Goal: Information Seeking & Learning: Learn about a topic

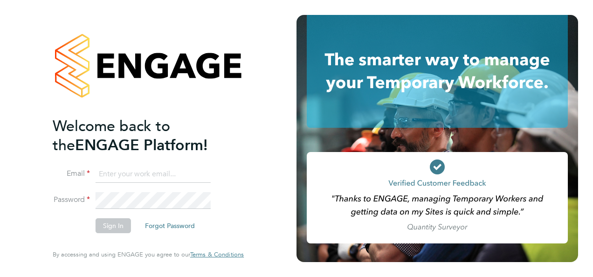
type input "nigel.stamp@bgis.com"
click at [116, 224] on button "Sign In" at bounding box center [113, 225] width 35 height 15
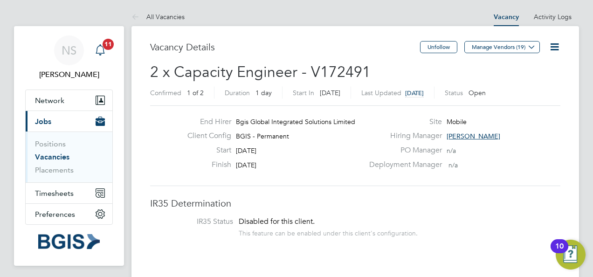
click at [106, 42] on span "11" at bounding box center [108, 44] width 11 height 11
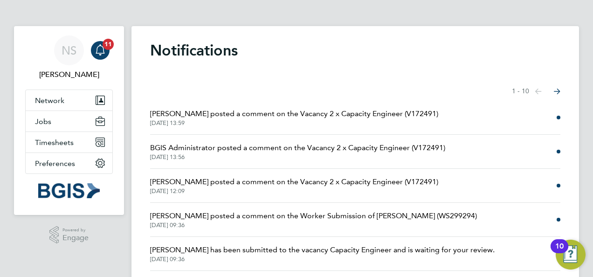
click at [223, 114] on span "[PERSON_NAME] posted a comment on the Vacancy 2 x Capacity Engineer (V172491)" at bounding box center [294, 113] width 288 height 11
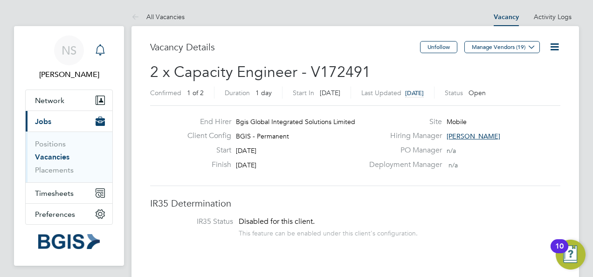
click at [100, 47] on icon "Main navigation" at bounding box center [100, 49] width 11 height 11
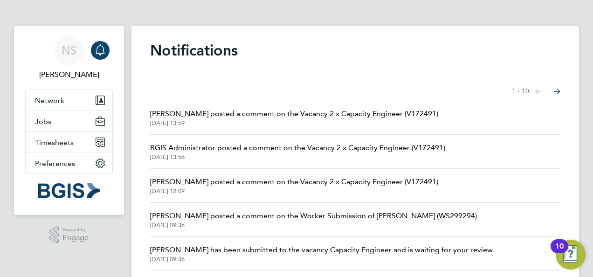
click at [241, 114] on span "[PERSON_NAME] posted a comment on the Vacancy 2 x Capacity Engineer (V172491)" at bounding box center [294, 113] width 288 height 11
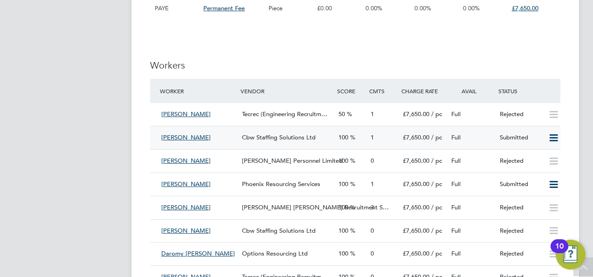
click at [555, 134] on icon at bounding box center [554, 137] width 12 height 7
click at [554, 134] on icon at bounding box center [554, 137] width 12 height 7
click at [182, 180] on span "[PERSON_NAME]" at bounding box center [185, 184] width 49 height 8
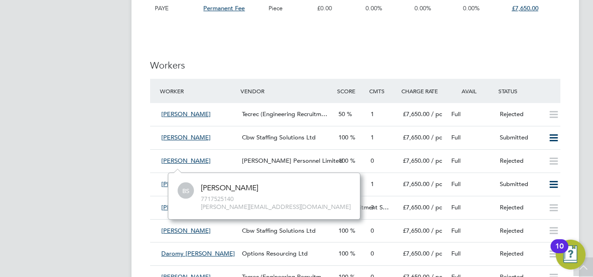
click at [229, 189] on div "[PERSON_NAME]" at bounding box center [229, 188] width 57 height 10
click at [191, 195] on span "BS" at bounding box center [186, 191] width 16 height 16
click at [303, 180] on span "Phoenix Resourcing Services" at bounding box center [281, 184] width 78 height 8
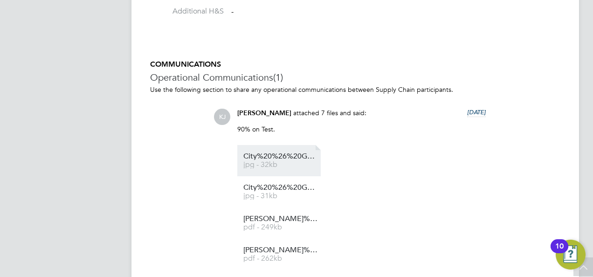
click at [283, 157] on span "City%20%26%20Guilds%20Part%201%20Electrical%20Installation" at bounding box center [280, 156] width 75 height 7
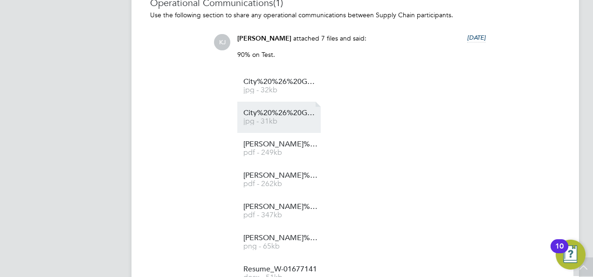
click at [257, 111] on span "City%20%26%20Guilds%20Part%202%20Electrical%20Installation" at bounding box center [280, 113] width 75 height 7
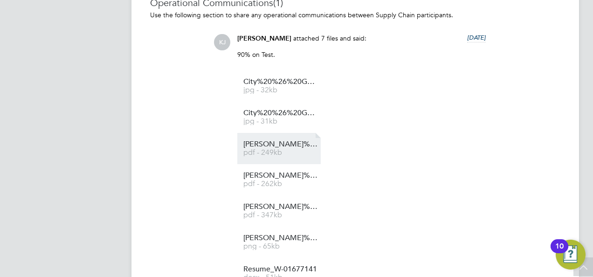
click at [270, 144] on span "[PERSON_NAME]%20Sherlock%20-%20AE%20Certificate" at bounding box center [280, 144] width 75 height 7
